Goal: Information Seeking & Learning: Learn about a topic

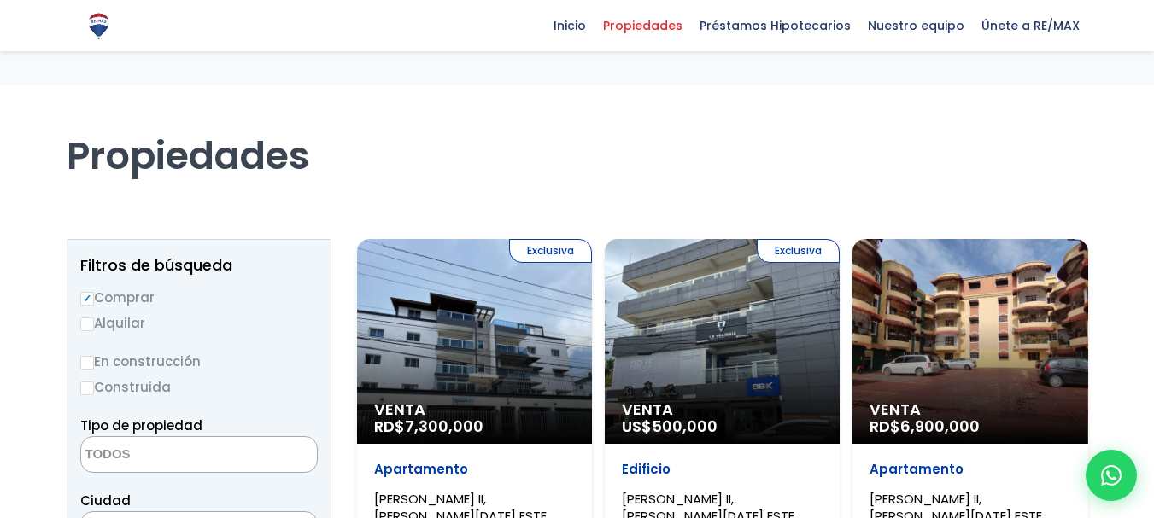
select select
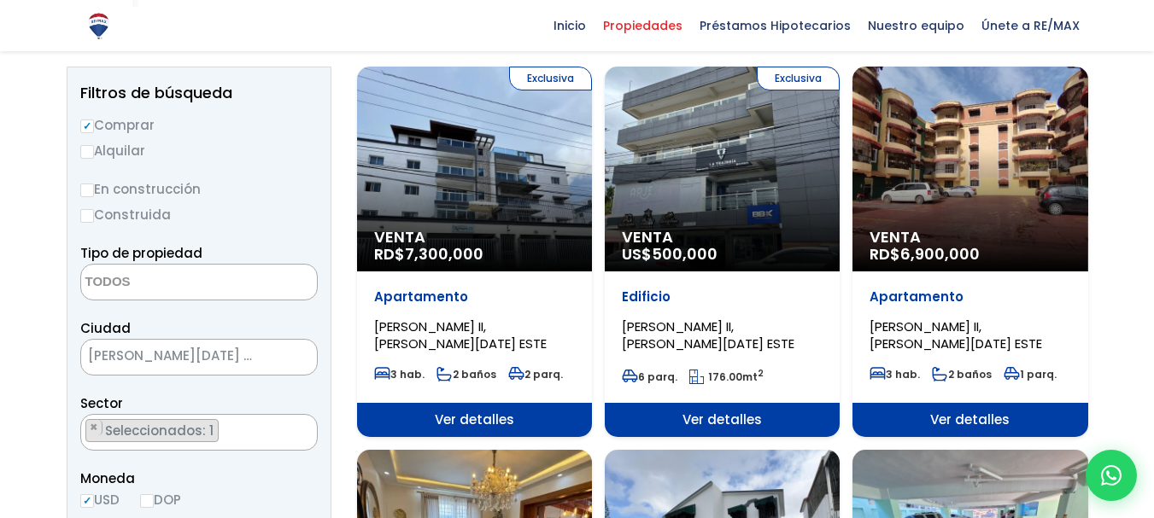
select select "13152"
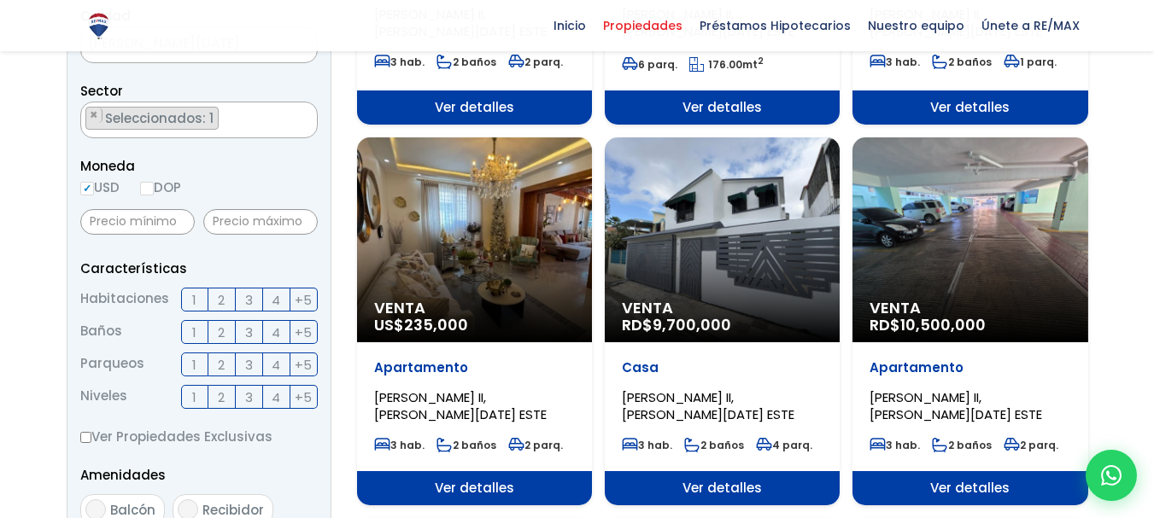
scroll to position [495, 0]
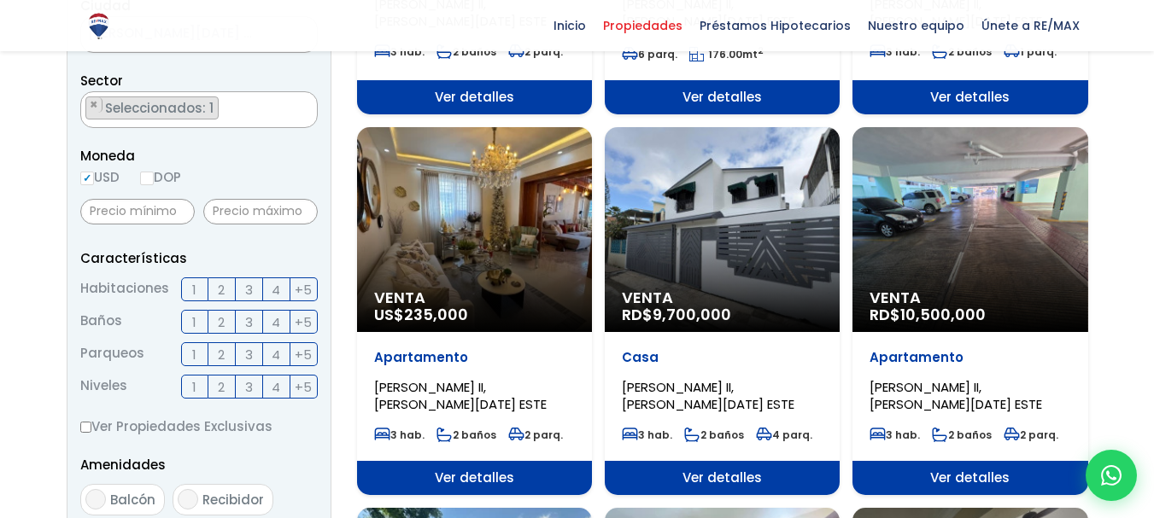
click at [1047, 265] on div "Venta RD$ 10,500,000" at bounding box center [969, 229] width 235 height 205
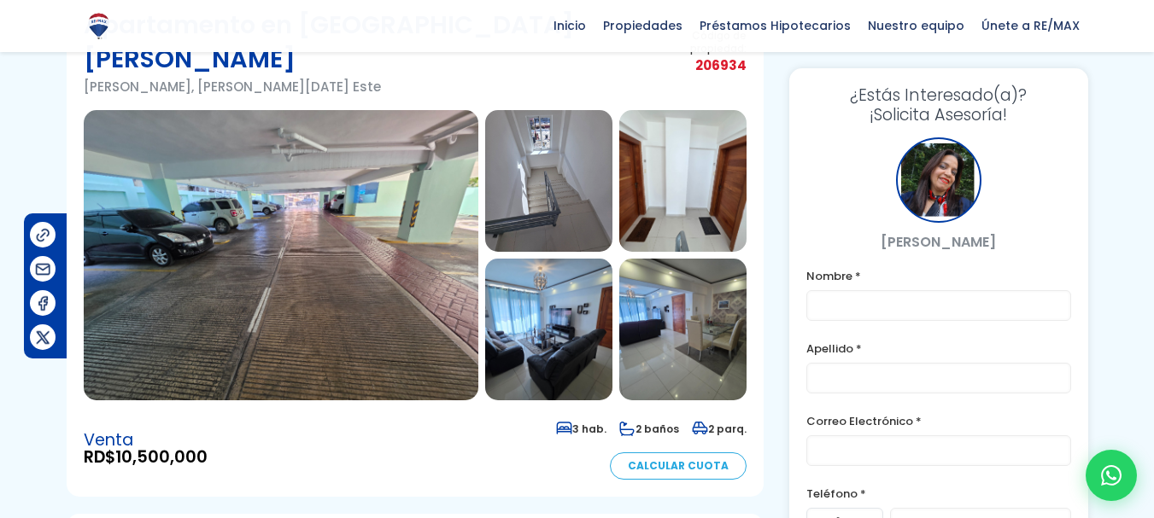
scroll to position [81, 0]
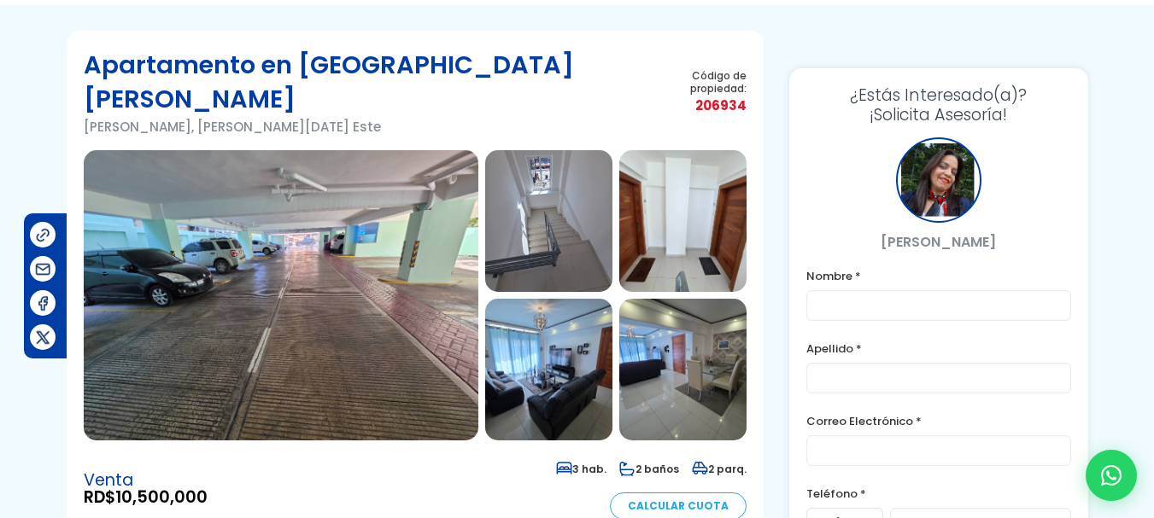
click at [305, 289] on img at bounding box center [281, 295] width 395 height 290
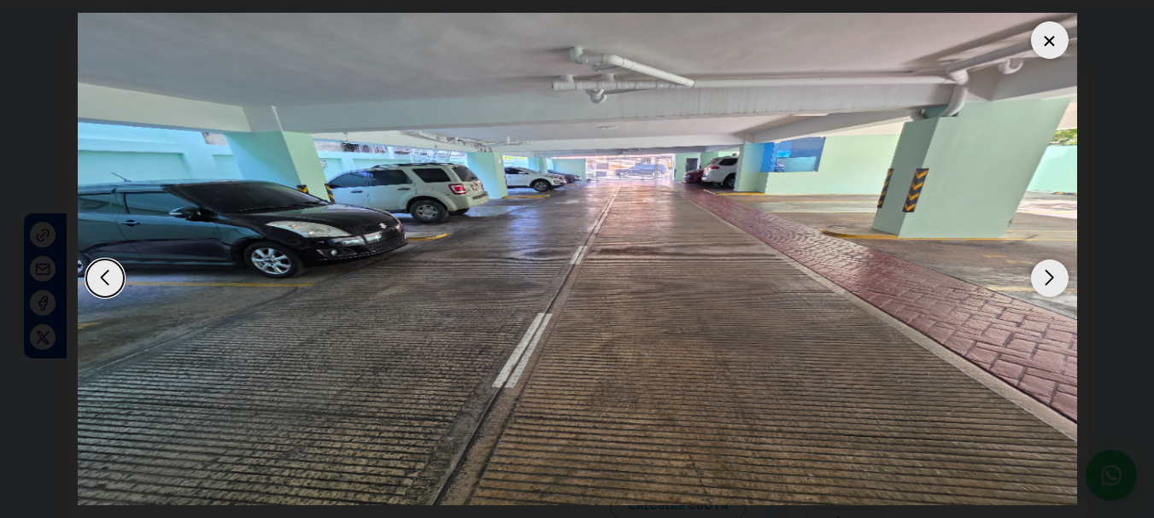
click at [1049, 271] on div "Next slide" at bounding box center [1050, 279] width 38 height 38
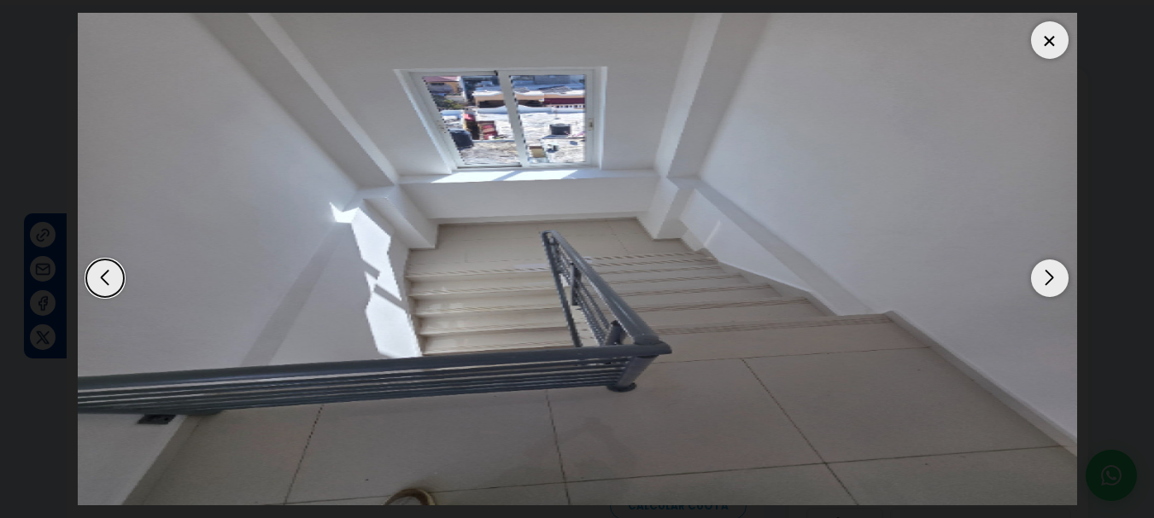
click at [1049, 271] on div "Next slide" at bounding box center [1050, 279] width 38 height 38
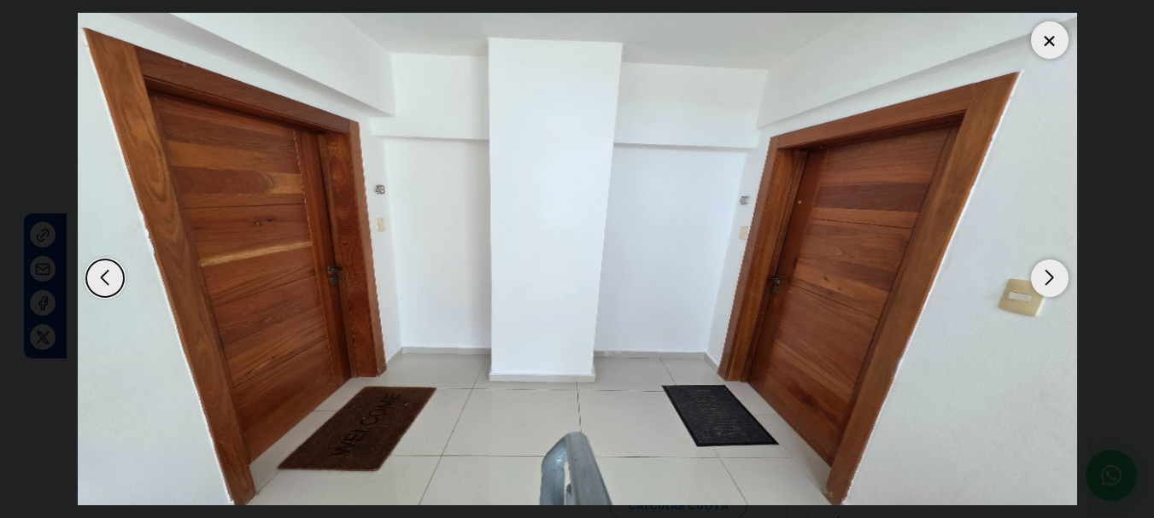
click at [1049, 271] on div "Next slide" at bounding box center [1050, 279] width 38 height 38
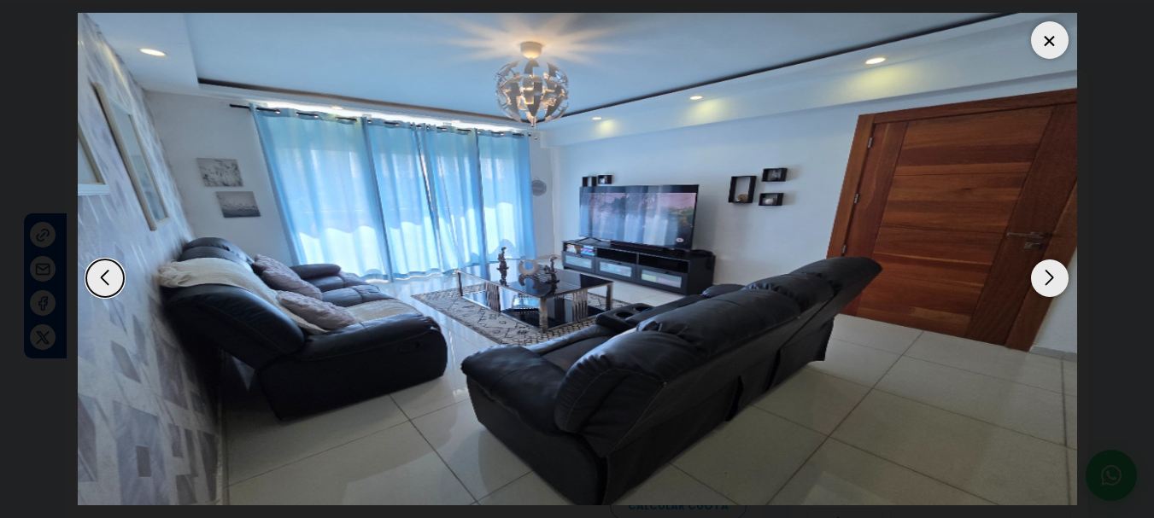
click at [1049, 271] on div "Next slide" at bounding box center [1050, 279] width 38 height 38
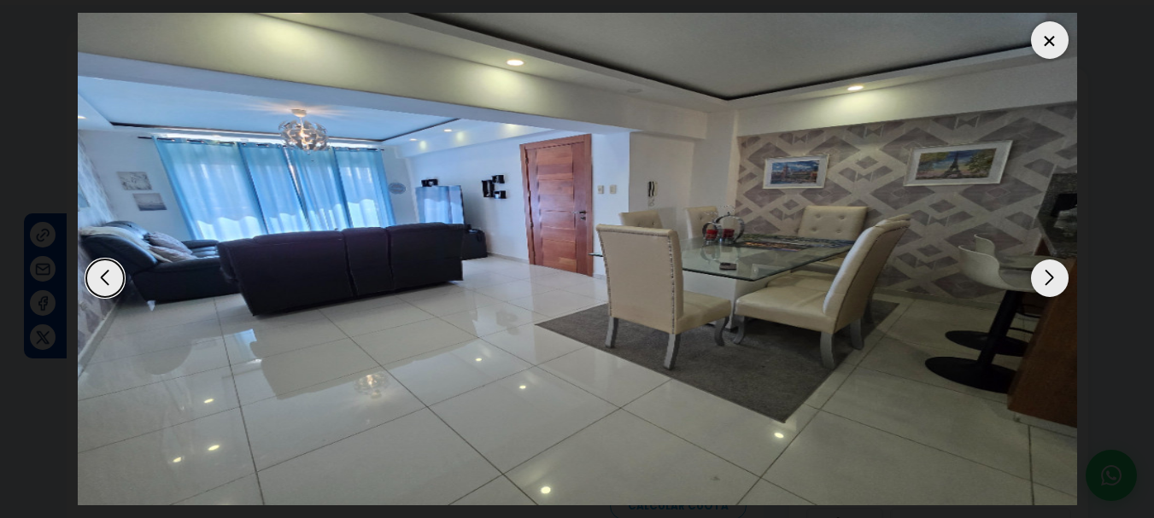
click at [1049, 271] on div "Next slide" at bounding box center [1050, 279] width 38 height 38
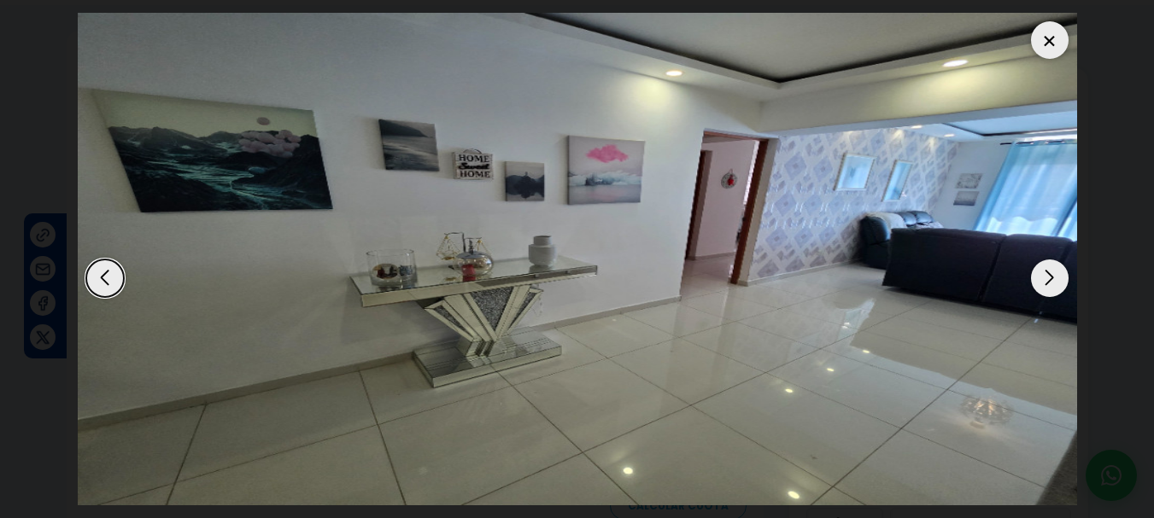
click at [101, 284] on div "Previous slide" at bounding box center [105, 279] width 38 height 38
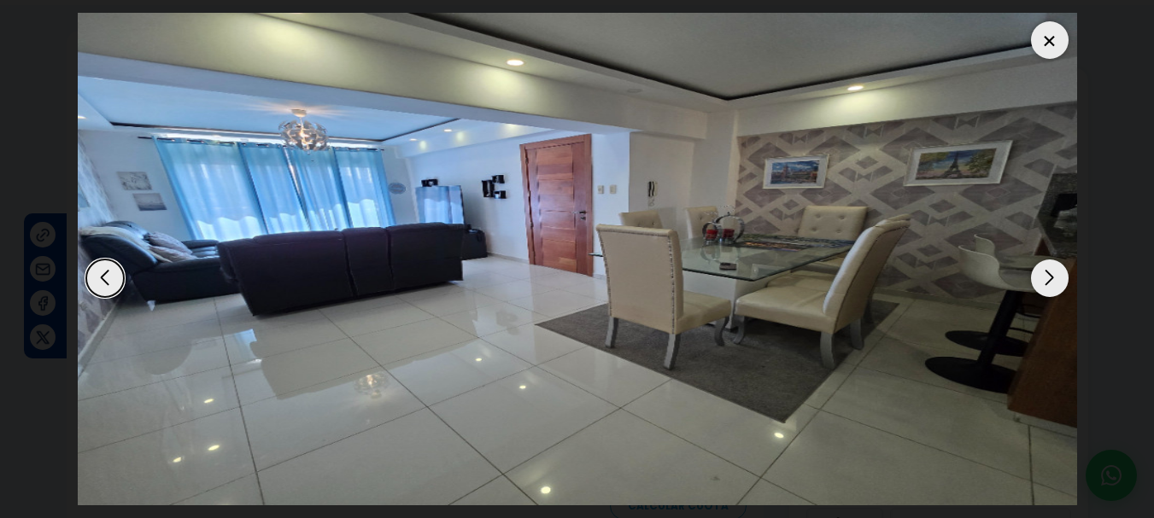
click at [1045, 281] on div "Next slide" at bounding box center [1050, 279] width 38 height 38
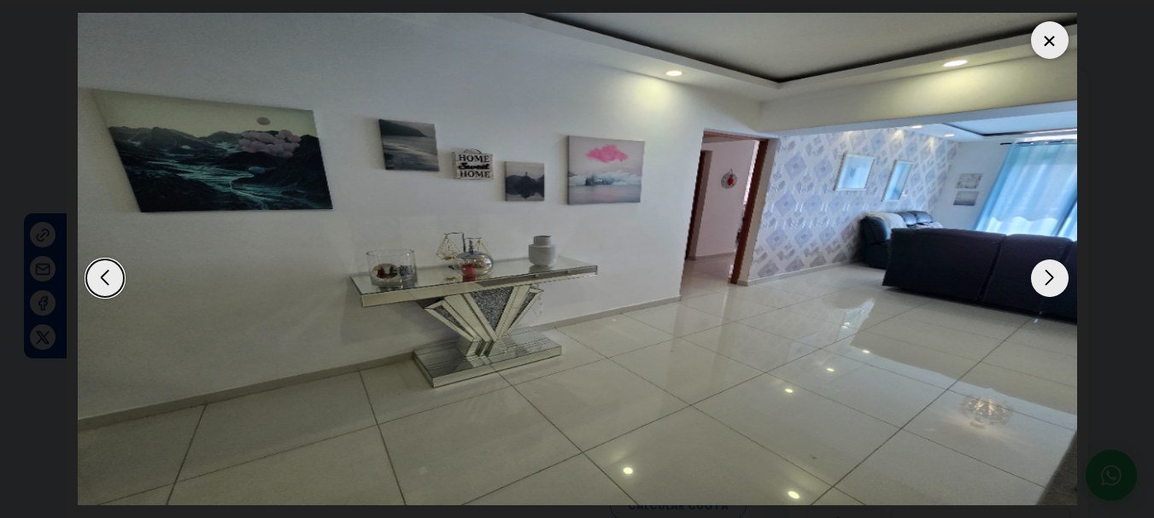
click at [1042, 278] on div "Next slide" at bounding box center [1050, 279] width 38 height 38
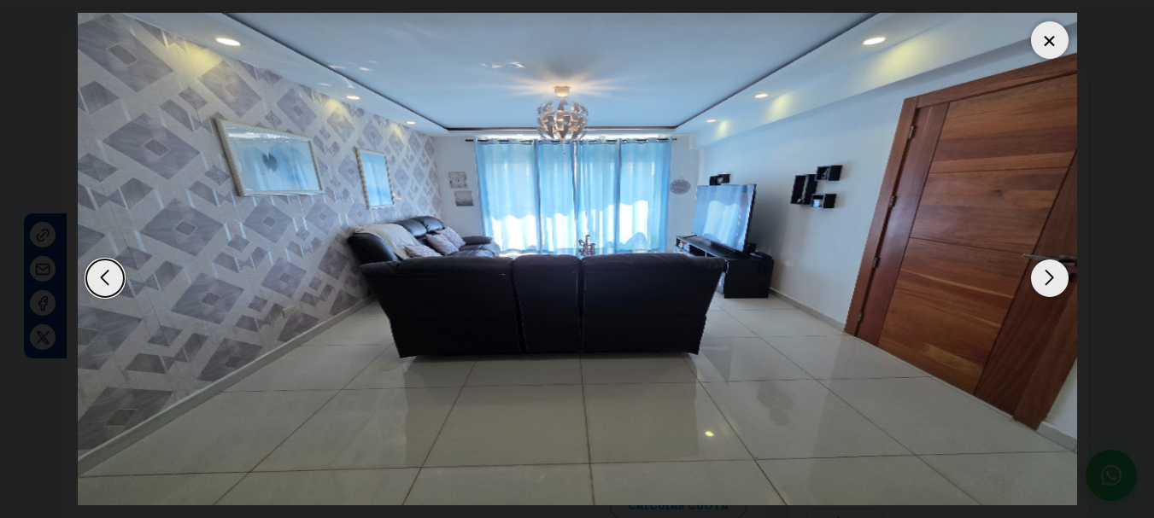
click at [1042, 278] on div "Next slide" at bounding box center [1050, 279] width 38 height 38
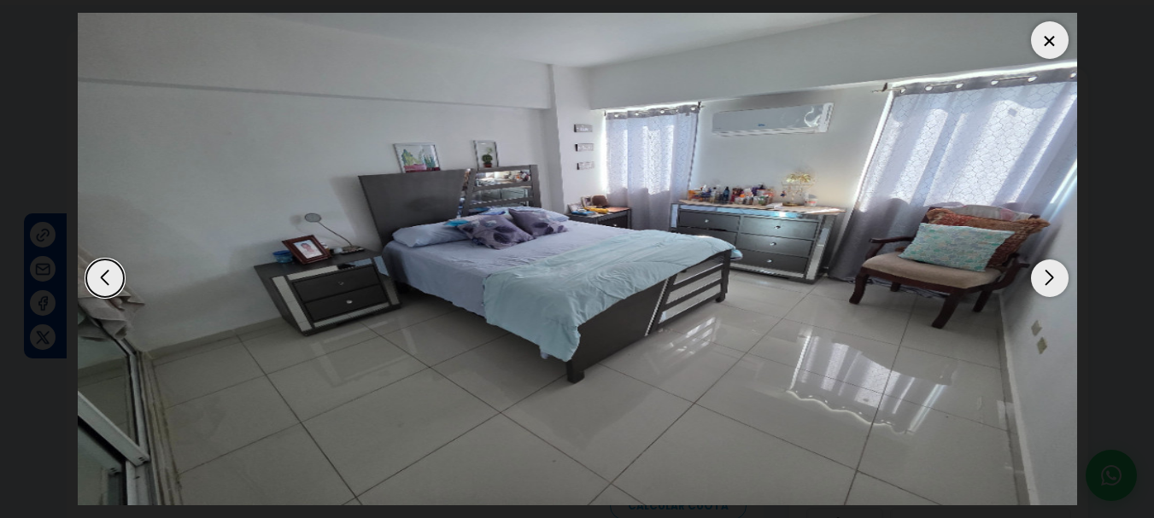
click at [1046, 269] on div "Next slide" at bounding box center [1050, 279] width 38 height 38
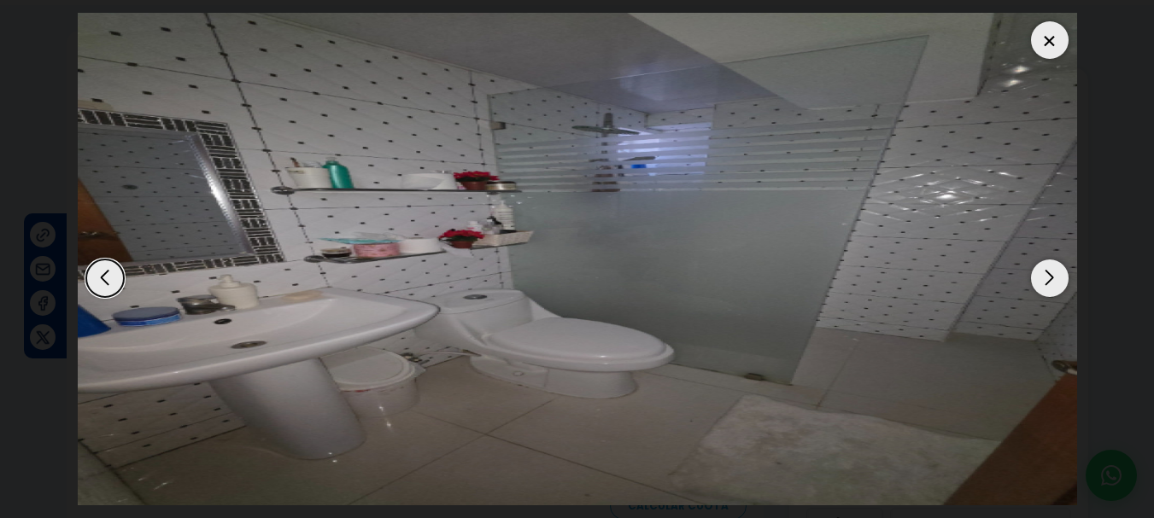
click at [1046, 269] on div "Next slide" at bounding box center [1050, 279] width 38 height 38
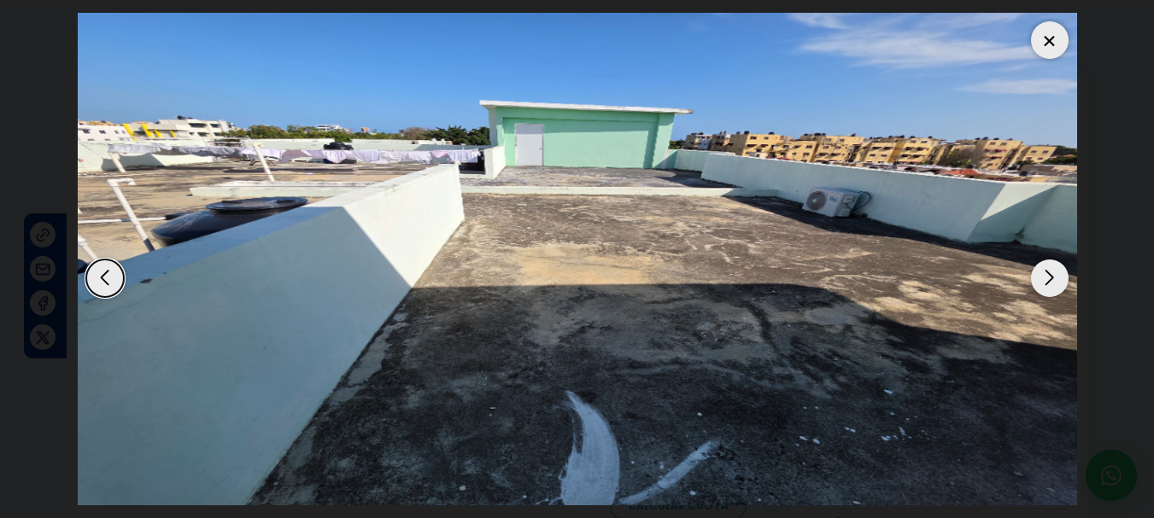
click at [1046, 269] on div "Next slide" at bounding box center [1050, 279] width 38 height 38
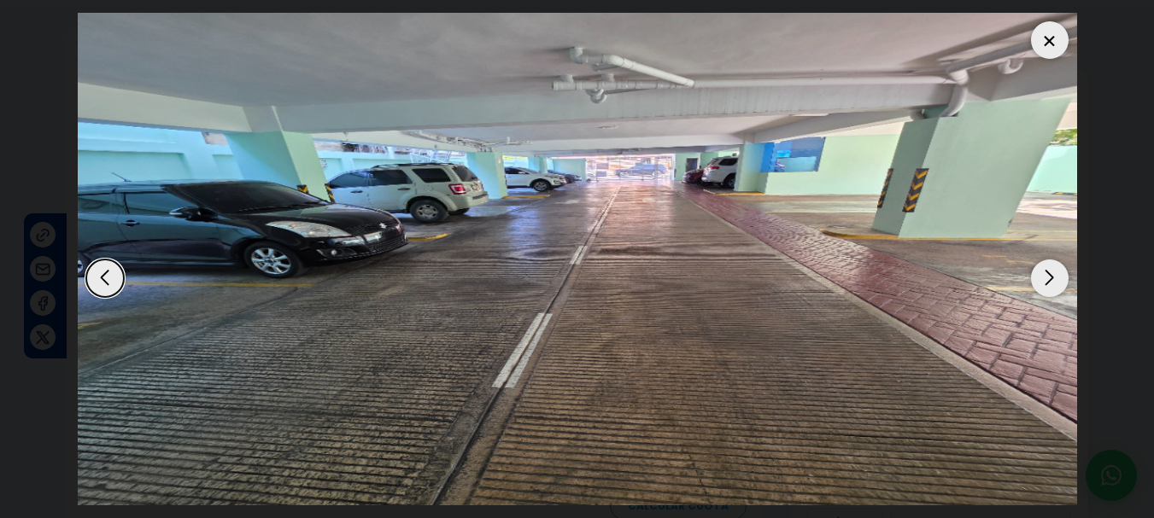
click at [1046, 34] on div at bounding box center [1050, 40] width 38 height 38
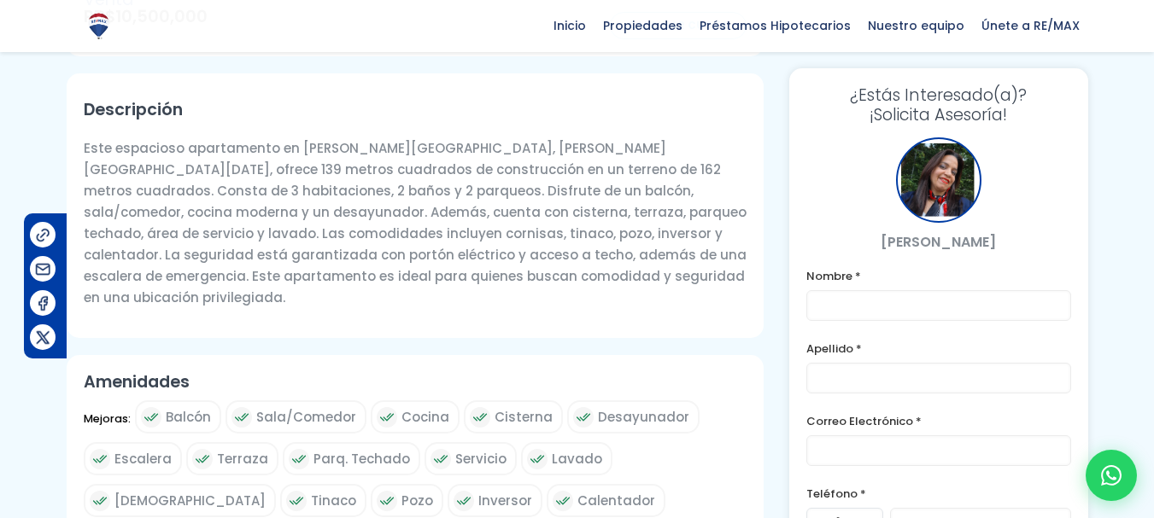
scroll to position [565, 0]
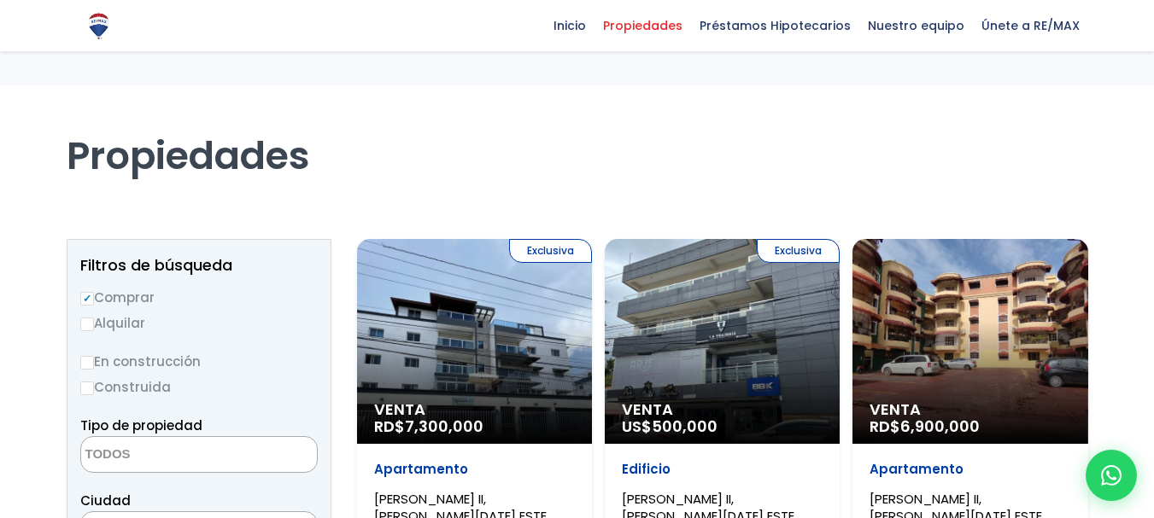
select select
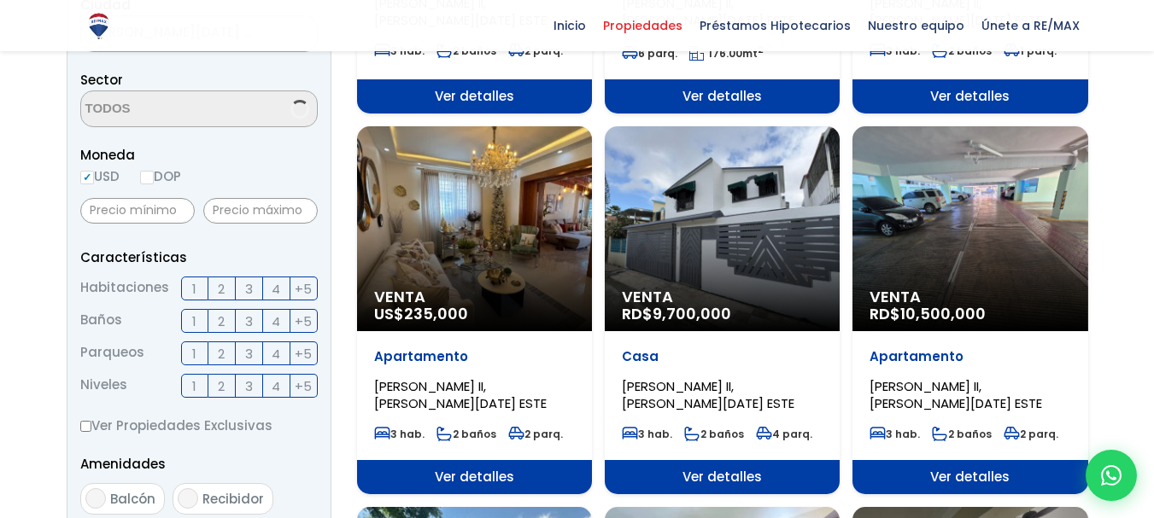
scroll to position [496, 0]
select select "13152"
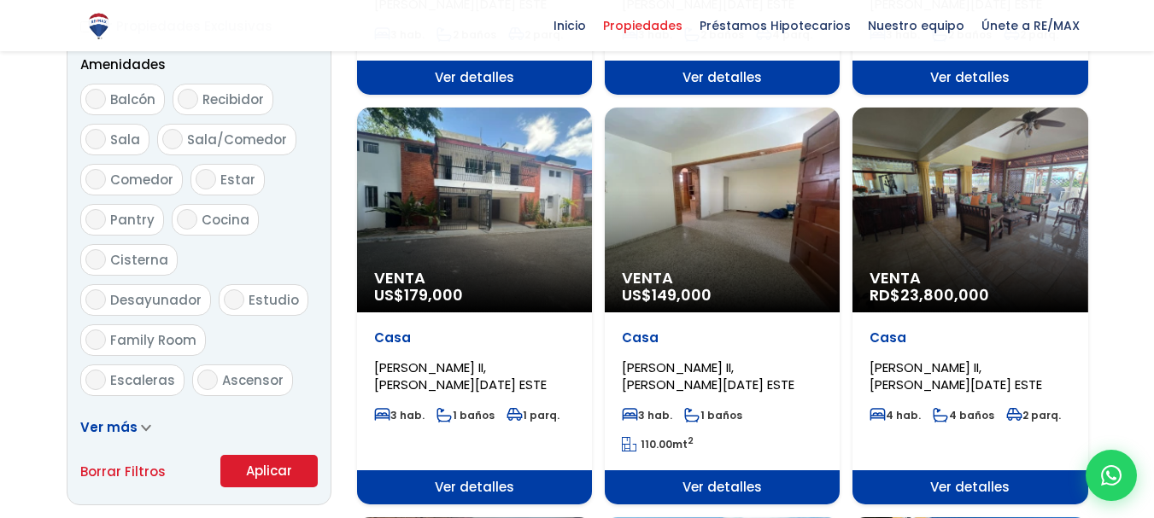
scroll to position [891, 0]
